Goal: Task Accomplishment & Management: Use online tool/utility

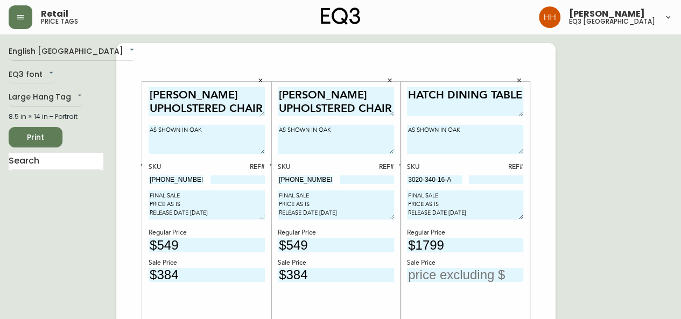
type input "3020-340-16-A"
click at [399, 163] on icon "button" at bounding box center [400, 165] width 4 height 4
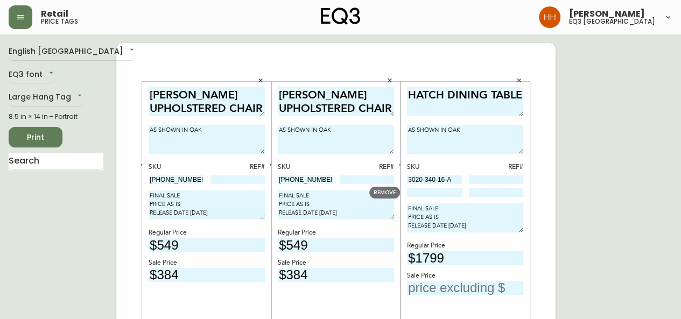
click at [430, 196] on input at bounding box center [434, 192] width 55 height 9
paste input "3020-340-4-B"
type input "3020-340-4-B"
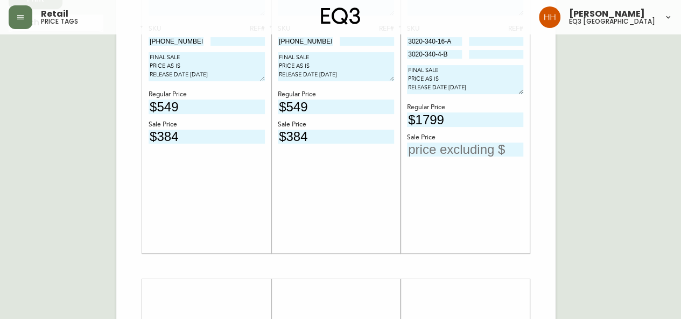
scroll to position [323, 0]
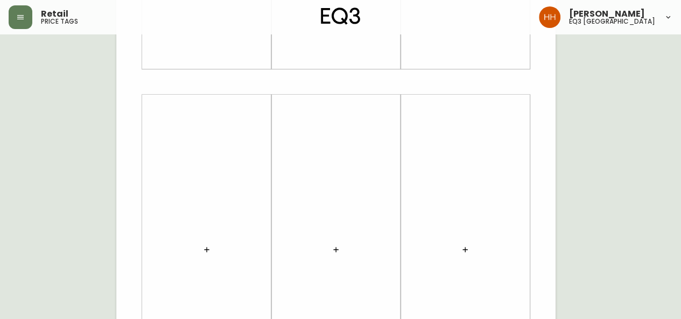
click at [195, 261] on div at bounding box center [207, 250] width 116 height 300
click at [212, 251] on button "button" at bounding box center [207, 250] width 22 height 22
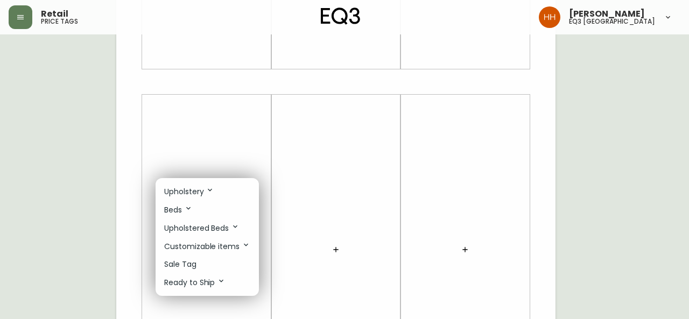
click at [190, 262] on p "Sale Tag" at bounding box center [180, 264] width 32 height 11
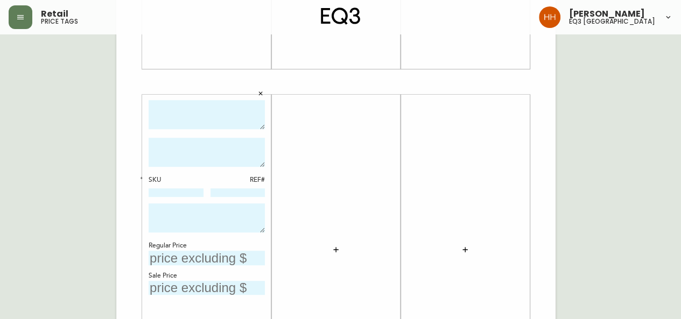
click at [335, 248] on icon "button" at bounding box center [336, 249] width 9 height 9
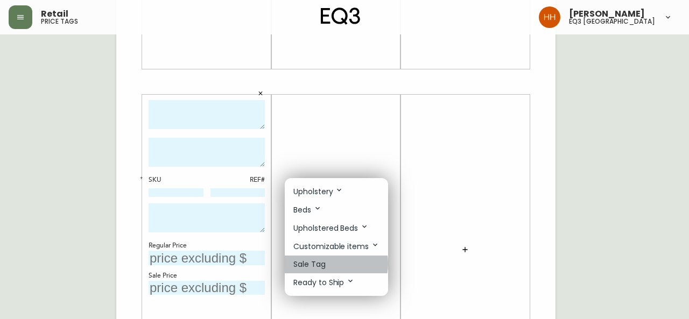
click at [321, 265] on p "Sale Tag" at bounding box center [309, 264] width 32 height 11
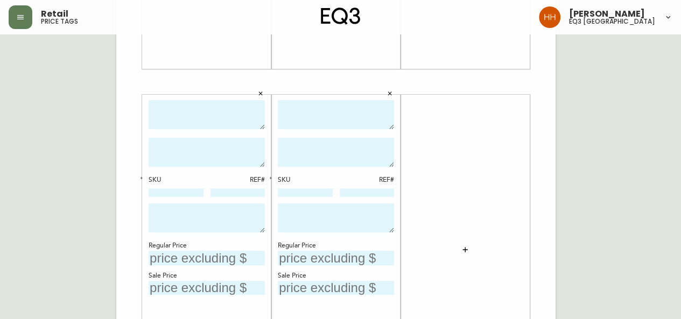
click at [238, 115] on textarea at bounding box center [207, 115] width 116 height 30
type textarea "FOUNT TABLE LAMP"
click at [296, 131] on div at bounding box center [336, 116] width 116 height 33
click at [307, 118] on textarea at bounding box center [336, 115] width 116 height 30
type textarea "FOUNT TABLE LAMP"
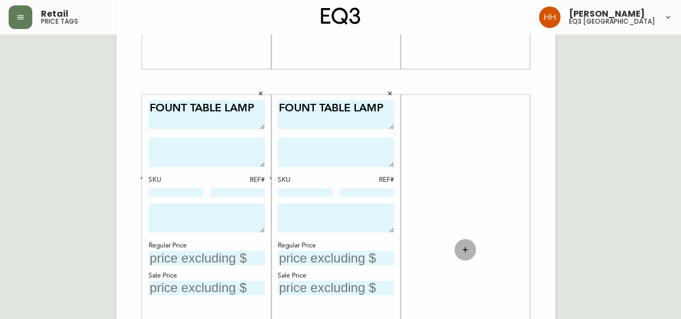
click at [469, 247] on button "button" at bounding box center [465, 250] width 22 height 22
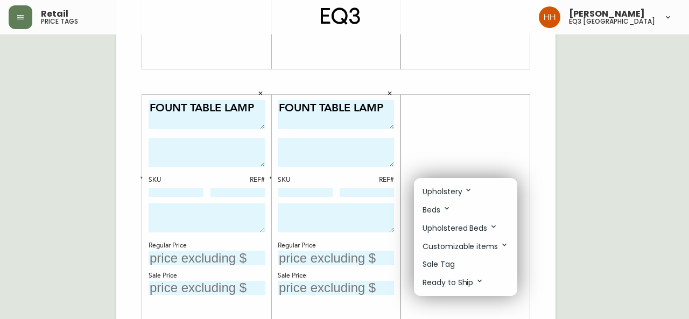
click at [79, 194] on div at bounding box center [344, 159] width 689 height 319
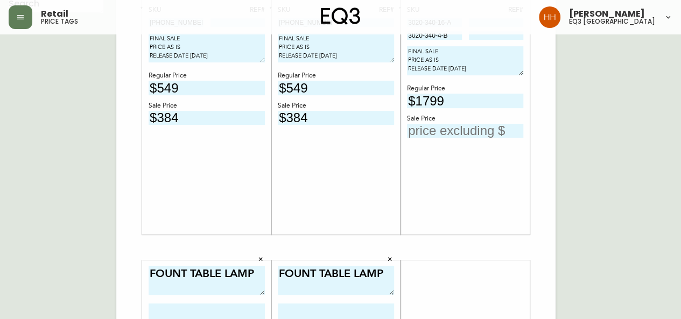
scroll to position [108, 0]
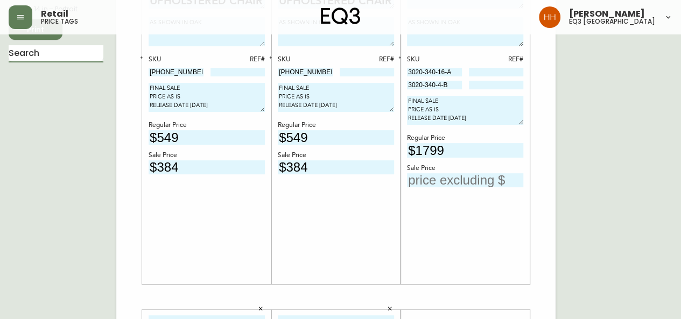
click at [79, 55] on input "text" at bounding box center [56, 53] width 95 height 17
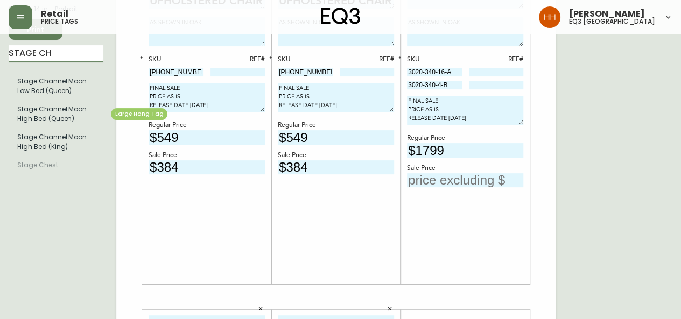
type input "STAGE CH"
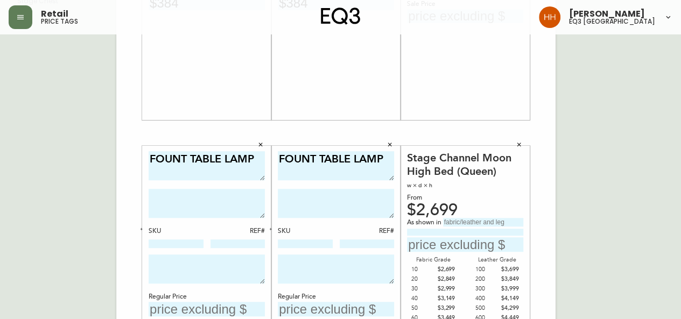
scroll to position [447, 0]
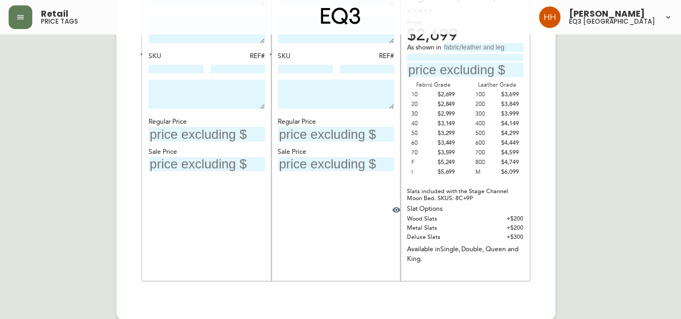
click at [399, 212] on icon "button" at bounding box center [396, 210] width 9 height 9
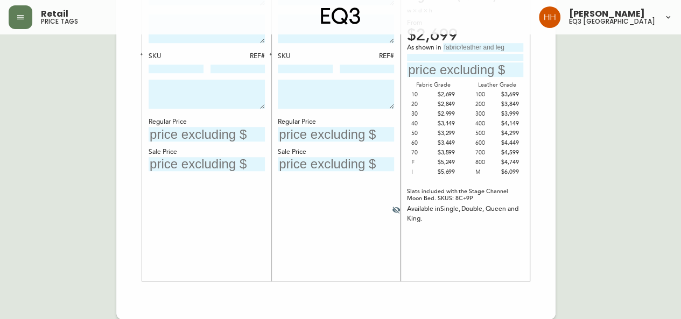
click at [507, 257] on div "Stage Channel Moon High Bed (Queen) w × d × h From $2,699 As shown in Fabric Gr…" at bounding box center [465, 126] width 116 height 300
click at [470, 45] on input "text" at bounding box center [483, 47] width 80 height 9
type input "r"
type input "Arctic Snow"
type input "Grade 20 Fabric"
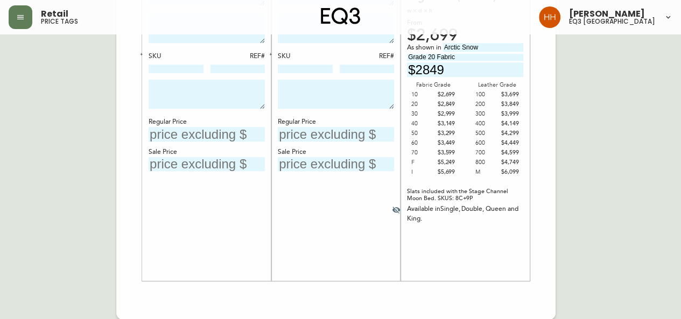
type input "$2849"
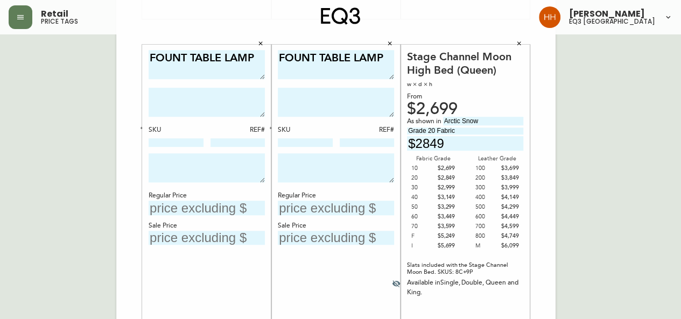
scroll to position [377, 0]
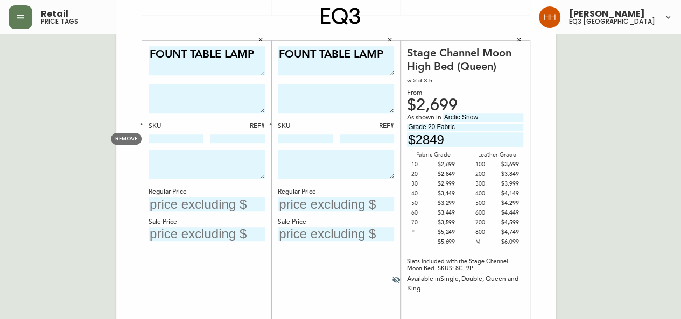
click at [168, 142] on input at bounding box center [176, 139] width 55 height 9
paste input "[PHONE_NUMBER]"
type input "[PHONE_NUMBER]"
click at [314, 150] on textarea at bounding box center [336, 164] width 116 height 29
click at [316, 138] on input at bounding box center [305, 139] width 55 height 9
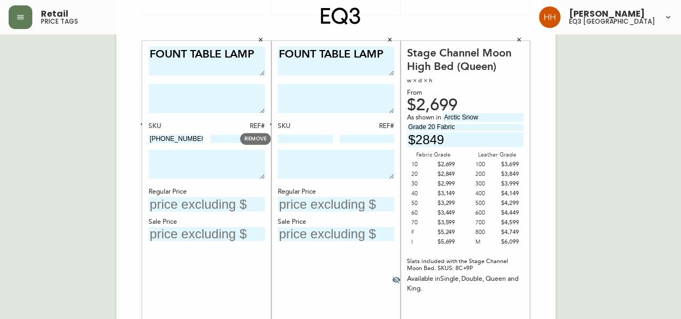
paste input "[PHONE_NUMBER]"
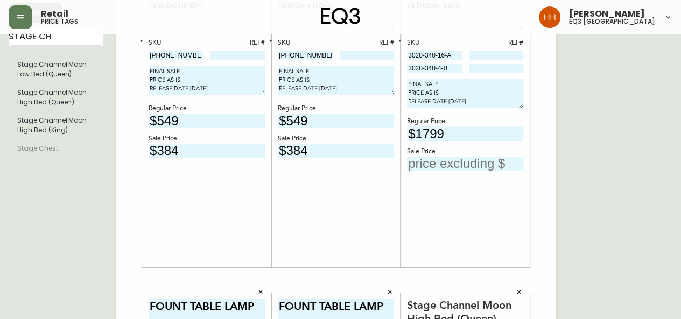
scroll to position [108, 0]
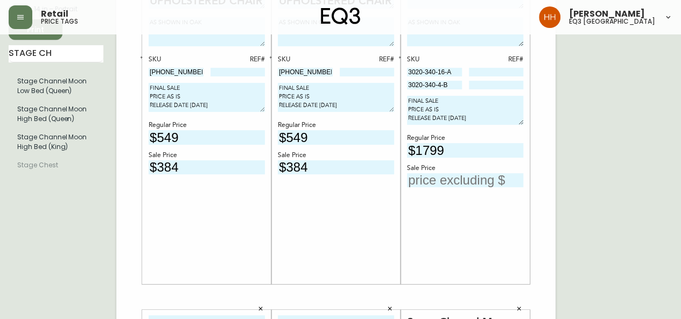
type input "[PHONE_NUMBER]"
drag, startPoint x: 102, startPoint y: 74, endPoint x: 92, endPoint y: 67, distance: 12.1
click at [92, 67] on div "English Canada en_CA EQ3 font EQ3 Large Hang Tag large 8.5 in × 14 in – Portrai…" at bounding box center [341, 297] width 664 height 724
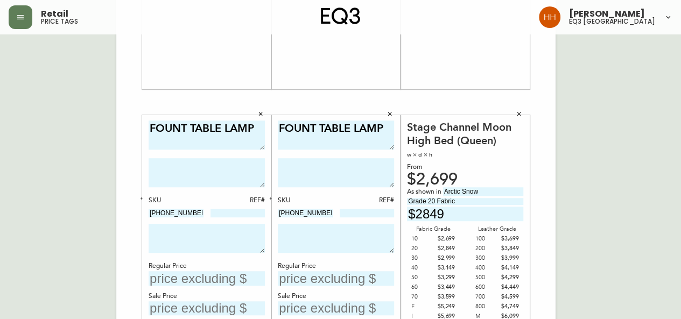
scroll to position [447, 0]
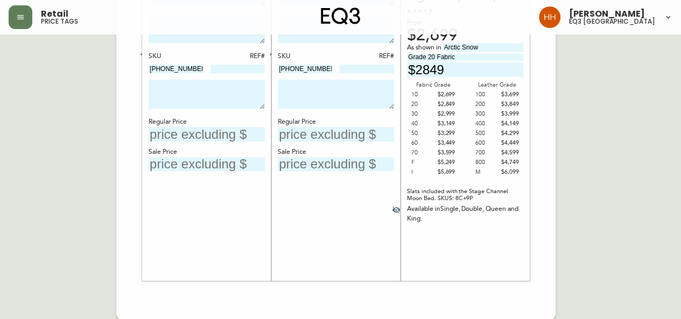
click at [207, 91] on textarea at bounding box center [207, 94] width 116 height 29
paste textarea "FINAL SALE PRICE AS IS RELEASE DATE [DATE]"
type textarea "FINAL SALE PRICE AS IS RELEASE DATE [DATE]"
click at [346, 95] on textarea at bounding box center [336, 94] width 116 height 29
paste textarea "FINAL SALE PRICE AS IS RELEASE DATE [DATE]"
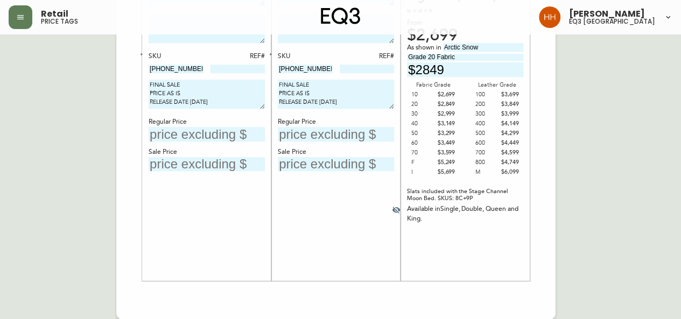
type textarea "FINAL SALE PRICE AS IS RELEASE DATE [DATE]"
click at [335, 195] on div "FOUNT TABLE LAMP SKU REF# [PHONE_NUMBER] FINAL SALE PRICE AS IS RELEASE DATE [D…" at bounding box center [336, 126] width 116 height 300
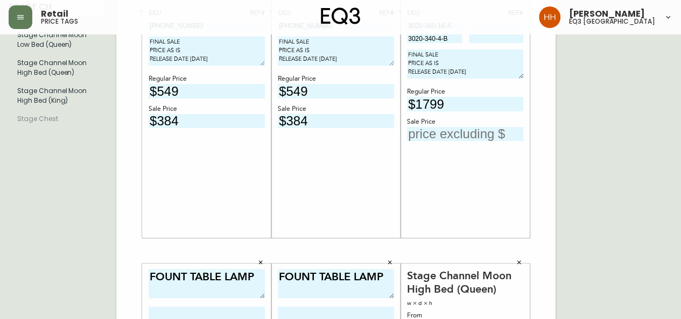
scroll to position [161, 0]
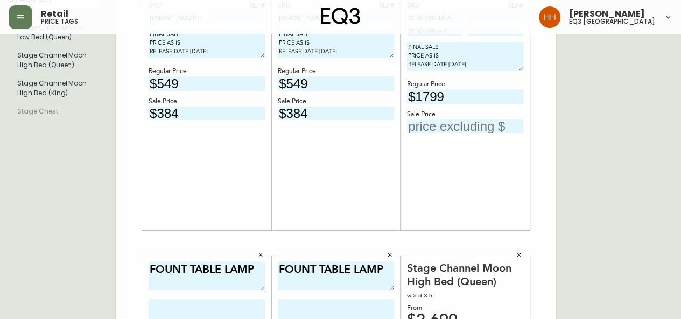
click at [448, 125] on input "text" at bounding box center [465, 127] width 116 height 15
type input "$1259"
click at [595, 208] on div "English Canada en_CA EQ3 font EQ3 Large Hang Tag large 8.5 in × 14 in – Portrai…" at bounding box center [341, 244] width 664 height 724
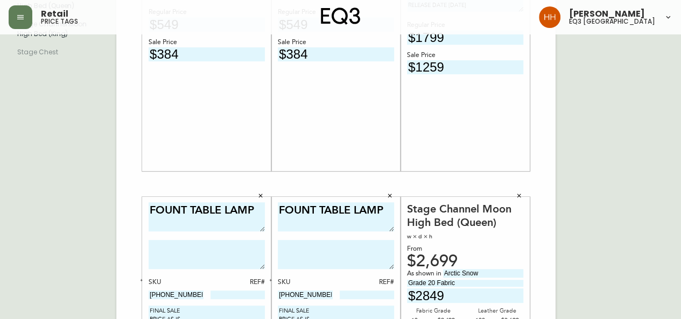
scroll to position [377, 0]
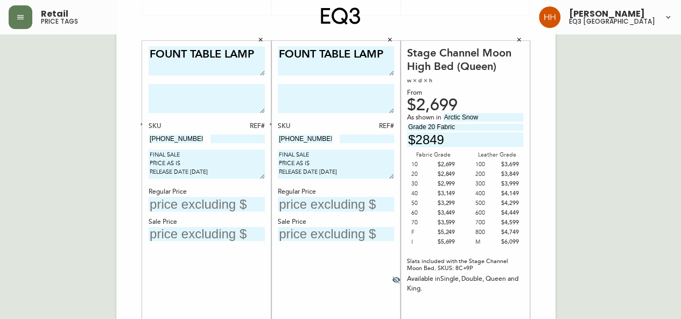
click at [207, 213] on div "FOUNT TABLE LAMP SKU REF# [PHONE_NUMBER] FINAL SALE PRICE AS IS RELEASE DATE [D…" at bounding box center [207, 196] width 116 height 300
click at [205, 204] on input "text" at bounding box center [207, 204] width 116 height 15
type input "$249"
click at [289, 193] on div "Regular Price" at bounding box center [336, 192] width 116 height 10
click at [290, 197] on input "text" at bounding box center [336, 204] width 116 height 15
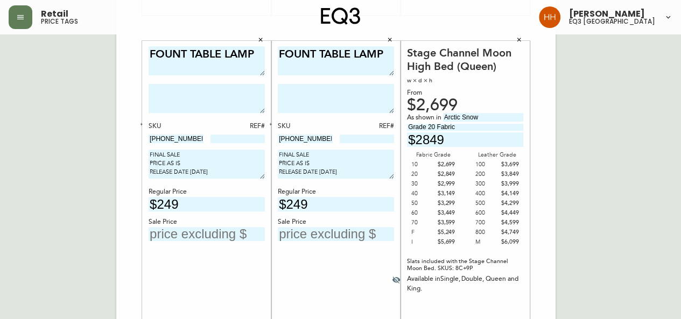
type input "$249"
click at [161, 244] on div "FOUNT TABLE LAMP SKU REF# [PHONE_NUMBER] FINAL SALE PRICE AS IS RELEASE DATE [D…" at bounding box center [207, 196] width 116 height 300
click at [161, 235] on input "text" at bounding box center [207, 234] width 116 height 15
type input "$174"
click at [326, 227] on input "text" at bounding box center [336, 234] width 116 height 15
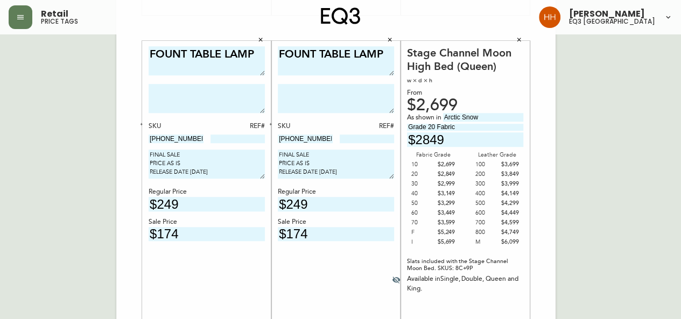
type input "$174"
click at [624, 153] on div "English Canada en_CA EQ3 font EQ3 Large Hang Tag large 8.5 in × 14 in – Portrai…" at bounding box center [341, 28] width 664 height 724
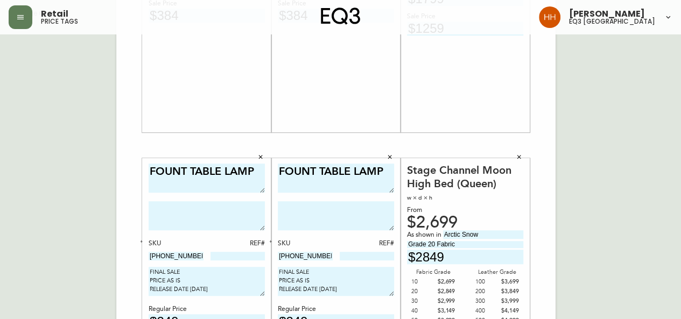
scroll to position [269, 0]
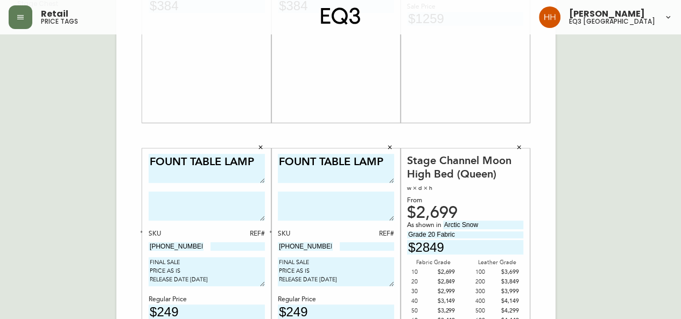
click at [214, 205] on textarea at bounding box center [207, 206] width 116 height 29
type textarea "a"
type textarea "AS SHOWN IN BLACK"
drag, startPoint x: 282, startPoint y: 206, endPoint x: 294, endPoint y: 208, distance: 12.5
click at [283, 207] on textarea at bounding box center [336, 206] width 116 height 29
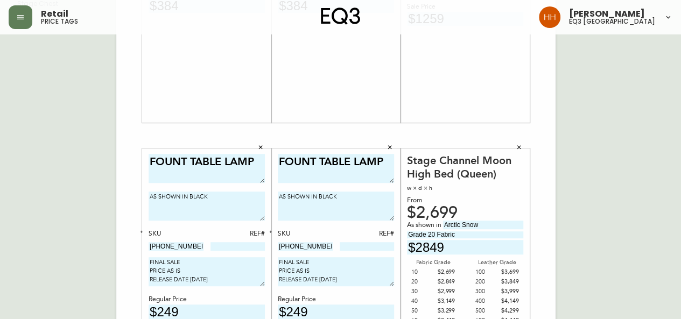
type textarea "AS SHOWN IN BLACK"
click at [624, 214] on div "English Canada en_CA EQ3 font EQ3 Large Hang Tag large 8.5 in × 14 in – Portrai…" at bounding box center [341, 136] width 664 height 724
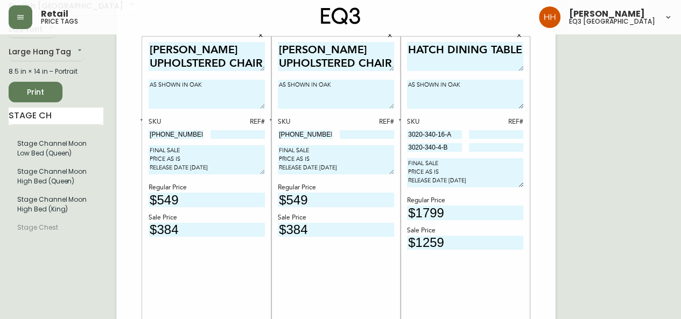
scroll to position [0, 0]
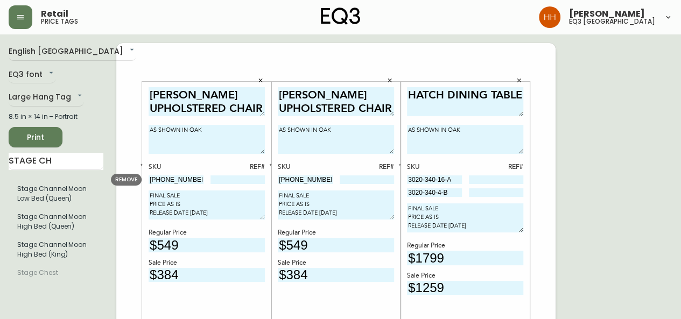
drag, startPoint x: 197, startPoint y: 182, endPoint x: 18, endPoint y: 174, distance: 178.9
drag, startPoint x: 458, startPoint y: 178, endPoint x: 223, endPoint y: 156, distance: 235.2
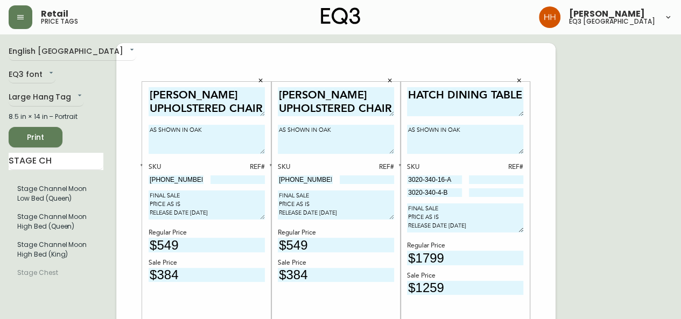
drag, startPoint x: 192, startPoint y: 131, endPoint x: 258, endPoint y: 129, distance: 66.8
click at [257, 129] on textarea "AS SHOWN IN OAK" at bounding box center [207, 139] width 116 height 29
type textarea "AS SHOWN IN WALNUT"
drag, startPoint x: 320, startPoint y: 131, endPoint x: 340, endPoint y: 136, distance: 20.5
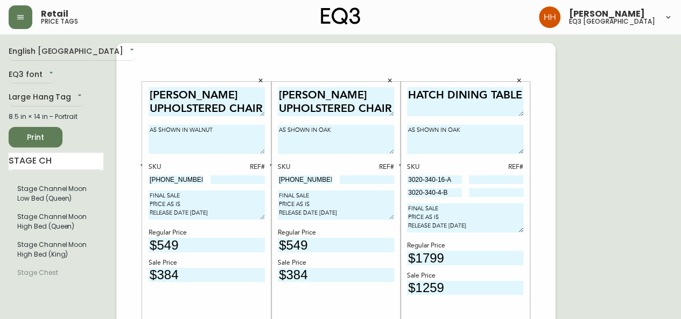
click at [340, 136] on textarea "AS SHOWN IN OAK" at bounding box center [336, 139] width 116 height 29
type textarea "AS SHOWN IN WALNUT"
drag, startPoint x: 169, startPoint y: 181, endPoint x: 61, endPoint y: 185, distance: 108.3
paste input "1"
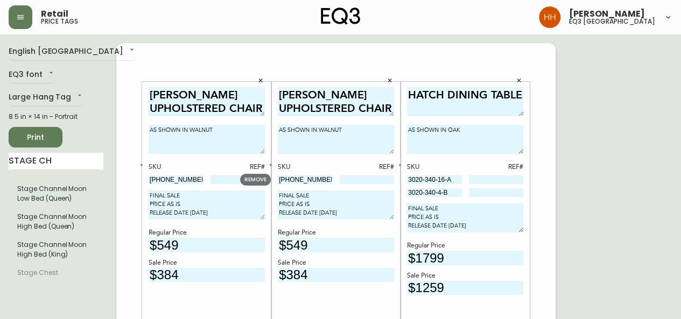
type input "[PHONE_NUMBER]"
drag, startPoint x: 297, startPoint y: 178, endPoint x: 185, endPoint y: 176, distance: 112.0
paste input "1"
type input "[PHONE_NUMBER]"
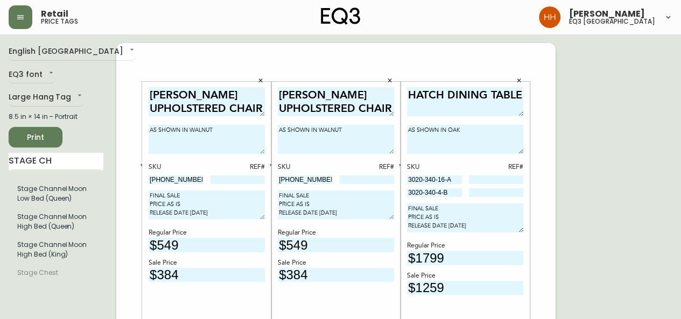
drag, startPoint x: 199, startPoint y: 250, endPoint x: 65, endPoint y: 254, distance: 134.6
type input "$649"
drag, startPoint x: 334, startPoint y: 244, endPoint x: -12, endPoint y: 235, distance: 346.2
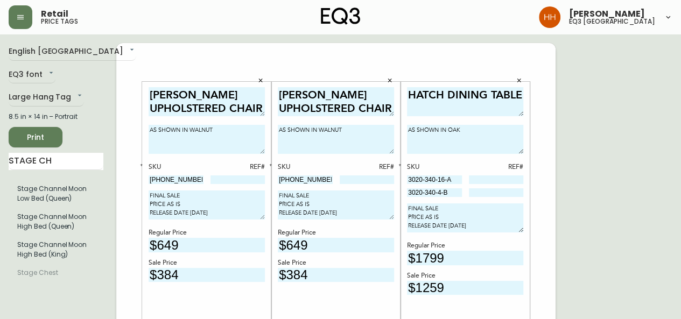
type input "$649"
drag, startPoint x: 200, startPoint y: 283, endPoint x: 10, endPoint y: 281, distance: 190.0
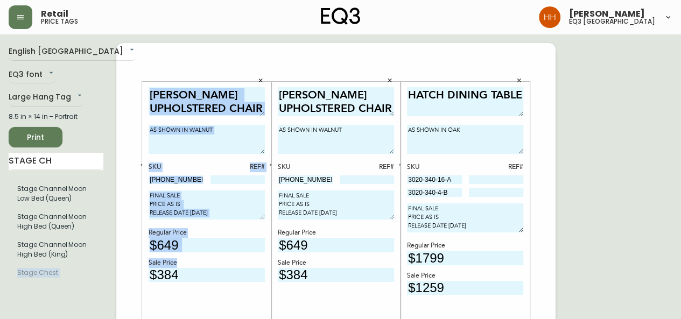
click at [189, 286] on div "[PERSON_NAME] UPHOLSTERED CHAIR AS SHOWN IN WALNUT SKU REF# [PHONE_NUMBER] FINA…" at bounding box center [207, 237] width 116 height 300
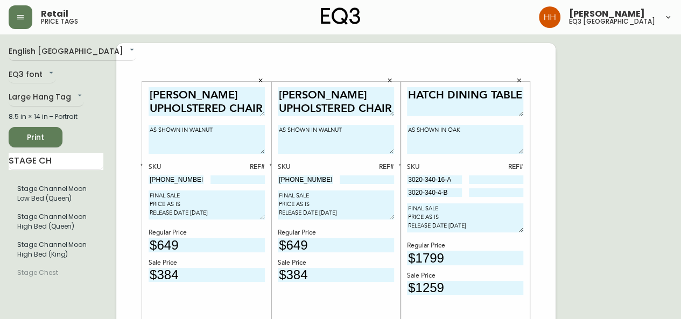
drag, startPoint x: 192, startPoint y: 275, endPoint x: 46, endPoint y: 292, distance: 146.3
type input "$454"
drag, startPoint x: 345, startPoint y: 277, endPoint x: 254, endPoint y: 280, distance: 91.0
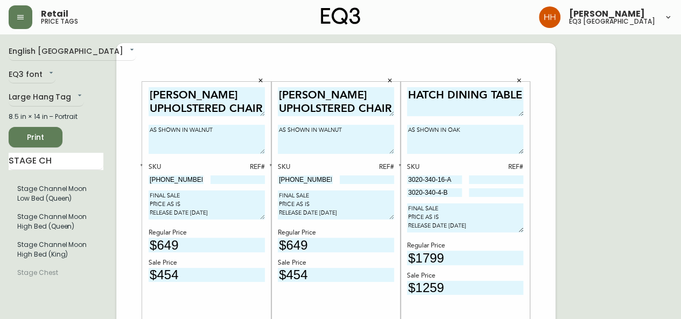
type input "$454"
drag, startPoint x: 189, startPoint y: 176, endPoint x: 13, endPoint y: 180, distance: 176.1
click at [254, 181] on input at bounding box center [237, 179] width 55 height 9
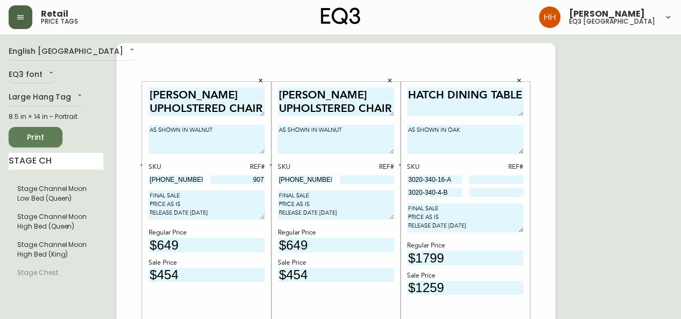
type input "907"
drag, startPoint x: 317, startPoint y: 178, endPoint x: 97, endPoint y: 192, distance: 220.6
click at [369, 180] on input at bounding box center [367, 179] width 55 height 9
type input "936"
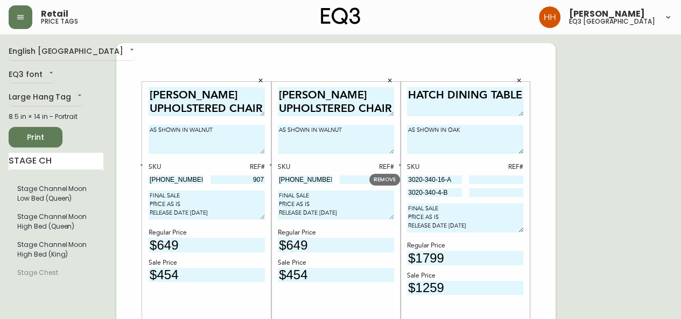
drag, startPoint x: 453, startPoint y: 180, endPoint x: 318, endPoint y: 188, distance: 135.3
click at [487, 183] on input at bounding box center [496, 179] width 55 height 9
type input "159"
drag, startPoint x: 451, startPoint y: 189, endPoint x: 263, endPoint y: 198, distance: 188.6
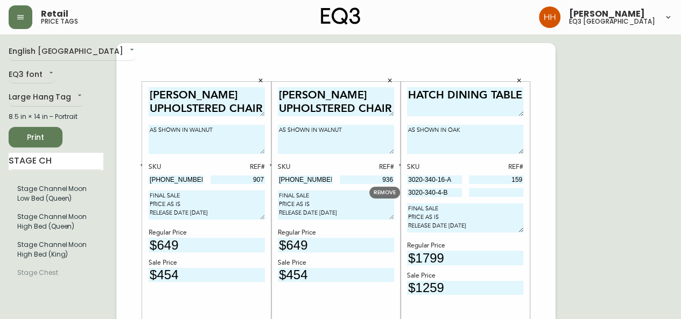
click at [512, 192] on input at bounding box center [496, 192] width 55 height 9
type input "928"
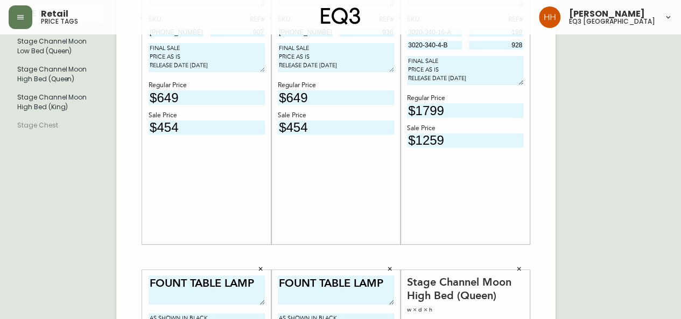
scroll to position [323, 0]
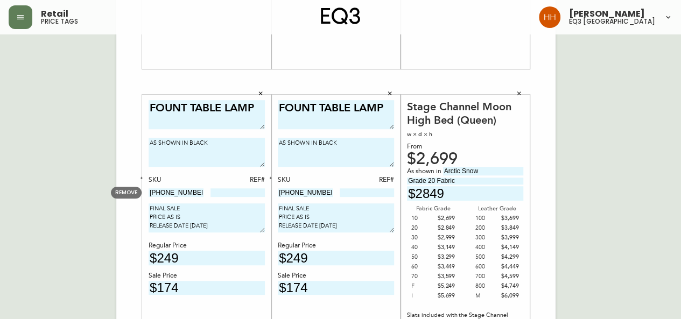
drag, startPoint x: 193, startPoint y: 194, endPoint x: -20, endPoint y: 195, distance: 213.2
click at [0, 195] on html "Retail price tags [PERSON_NAME] eq3 [GEOGRAPHIC_DATA] English [GEOGRAPHIC_DATA]…" at bounding box center [340, 60] width 681 height 767
drag, startPoint x: 239, startPoint y: 180, endPoint x: 237, endPoint y: 186, distance: 5.6
click at [237, 186] on div "SKU REF# [PHONE_NUMBER]" at bounding box center [207, 186] width 116 height 23
click at [242, 192] on input at bounding box center [237, 192] width 55 height 9
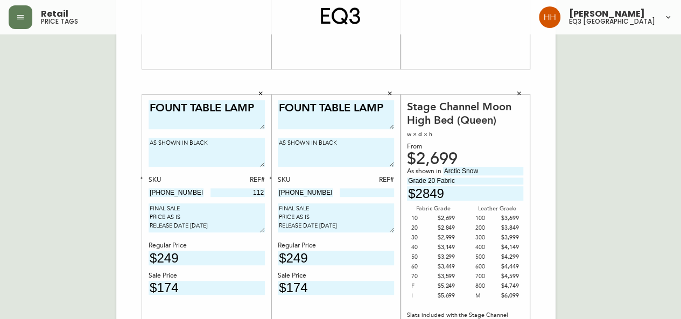
type input "112"
click at [384, 196] on input at bounding box center [367, 192] width 55 height 9
type input "146"
click at [585, 208] on div "English Canada en_CA EQ3 font EQ3 Large Hang Tag large 8.5 in × 14 in – Portrai…" at bounding box center [341, 82] width 664 height 724
click at [543, 197] on div "[PERSON_NAME] UPHOLSTERED CHAIR AS SHOWN IN WALNUT SKU REF# [PHONE_NUMBER] 907 …" at bounding box center [335, 82] width 439 height 724
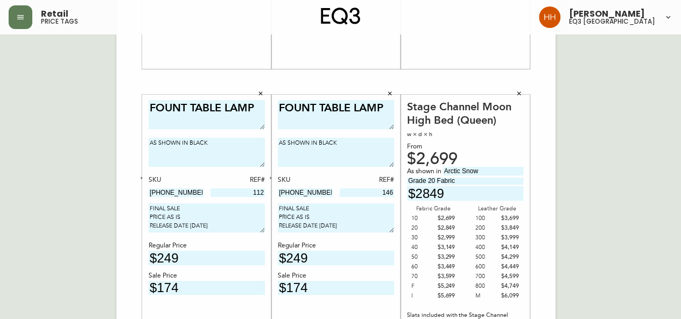
drag, startPoint x: 628, startPoint y: 228, endPoint x: 627, endPoint y: 240, distance: 12.0
click at [628, 228] on div "English Canada en_CA EQ3 font EQ3 Large Hang Tag large 8.5 in × 14 in – Portrai…" at bounding box center [341, 82] width 664 height 724
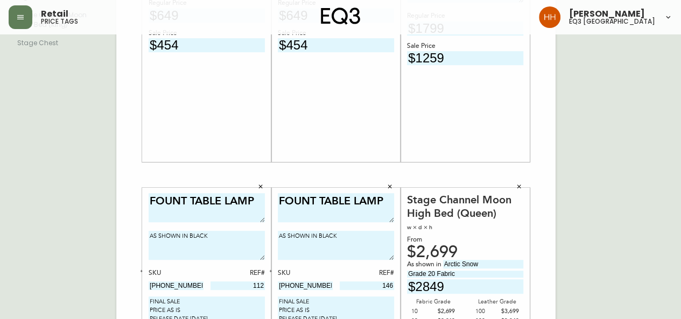
scroll to position [339, 0]
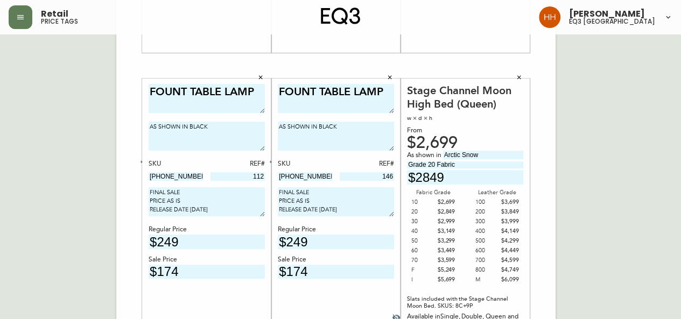
click at [627, 240] on div "English Canada en_CA EQ3 font EQ3 Large Hang Tag large 8.5 in × 14 in – Portrai…" at bounding box center [341, 66] width 664 height 724
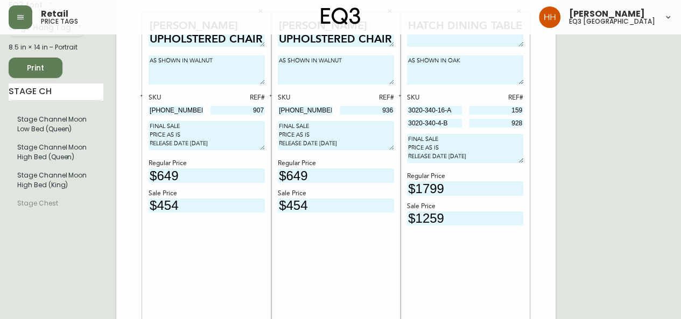
scroll to position [16, 0]
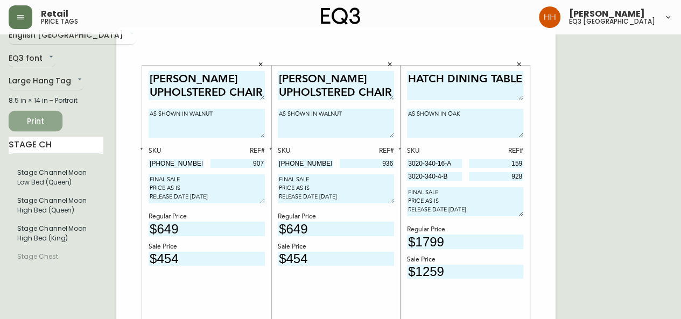
click at [43, 115] on span "Print" at bounding box center [35, 121] width 37 height 13
